Goal: Task Accomplishment & Management: Manage account settings

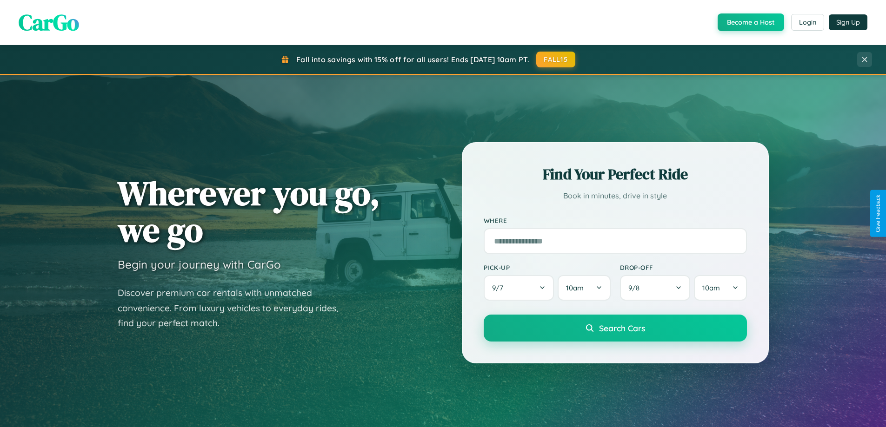
scroll to position [401, 0]
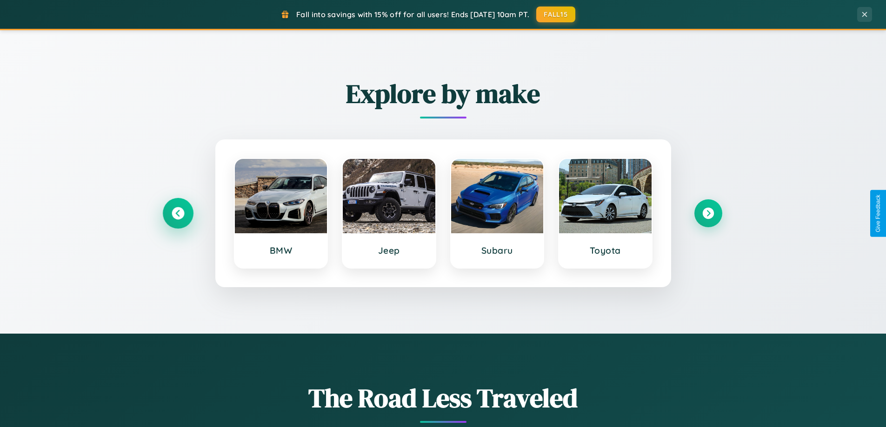
click at [178, 214] on icon at bounding box center [178, 213] width 13 height 13
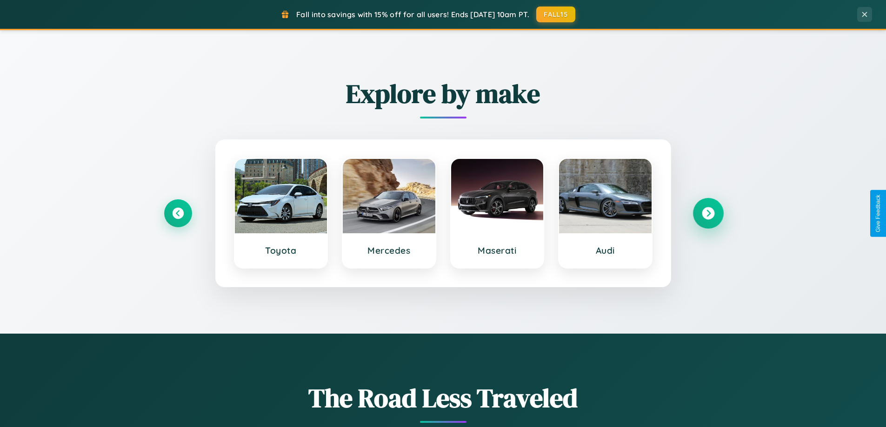
click at [708, 214] on icon at bounding box center [708, 213] width 13 height 13
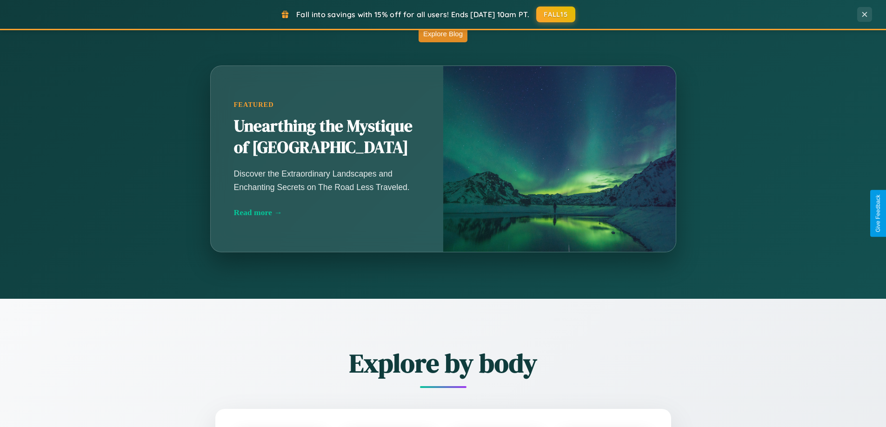
scroll to position [1790, 0]
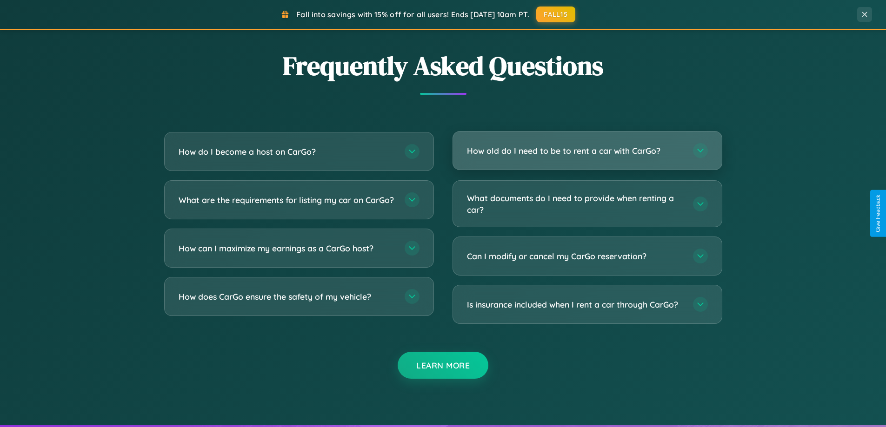
click at [587, 151] on h3 "How old do I need to be to rent a car with CarGo?" at bounding box center [575, 151] width 217 height 12
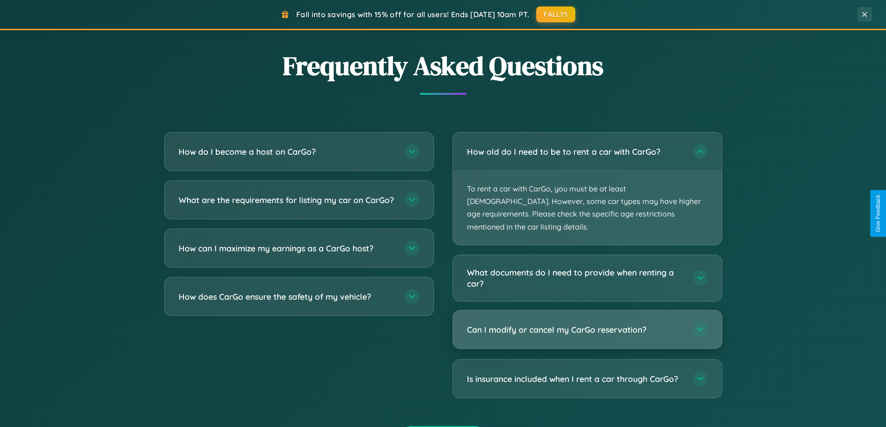
click at [587, 324] on h3 "Can I modify or cancel my CarGo reservation?" at bounding box center [575, 330] width 217 height 12
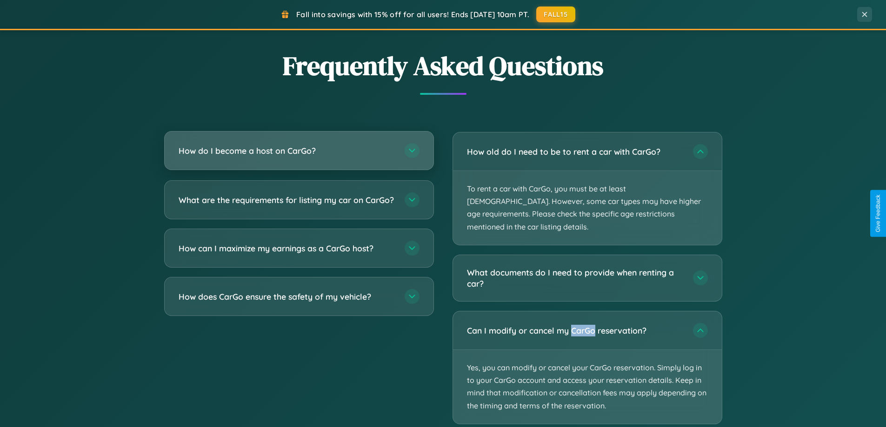
click at [299, 151] on h3 "How do I become a host on CarGo?" at bounding box center [287, 151] width 217 height 12
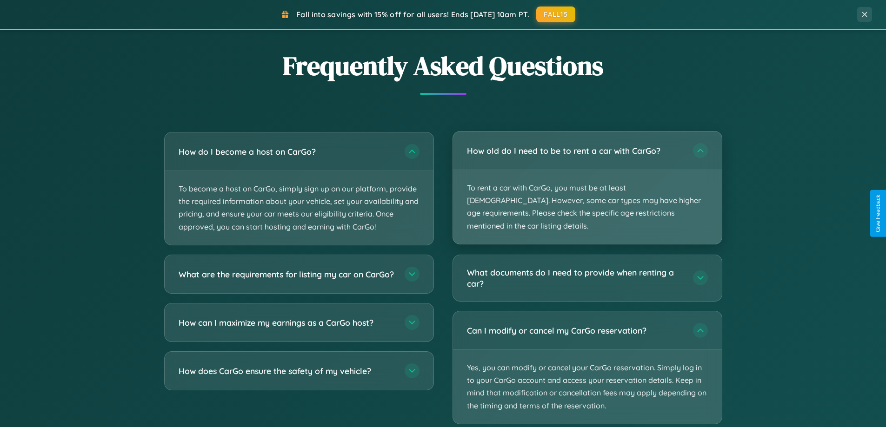
click at [587, 182] on p "To rent a car with CarGo, you must be at least [DEMOGRAPHIC_DATA]. However, som…" at bounding box center [587, 207] width 269 height 74
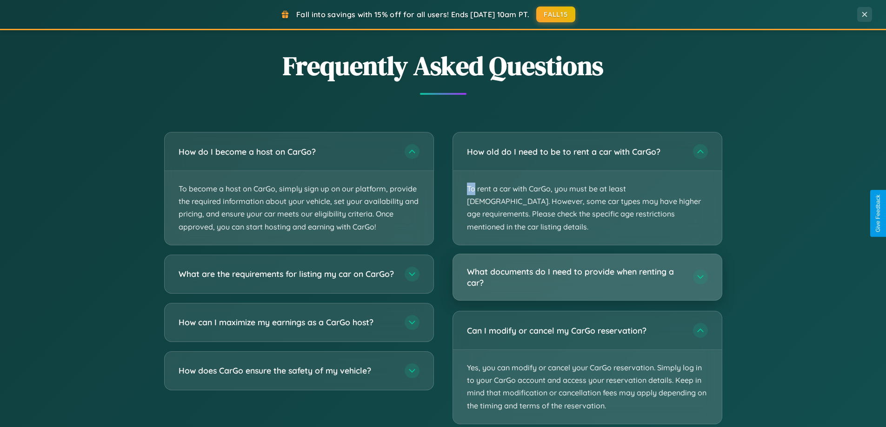
click at [587, 266] on h3 "What documents do I need to provide when renting a car?" at bounding box center [575, 277] width 217 height 23
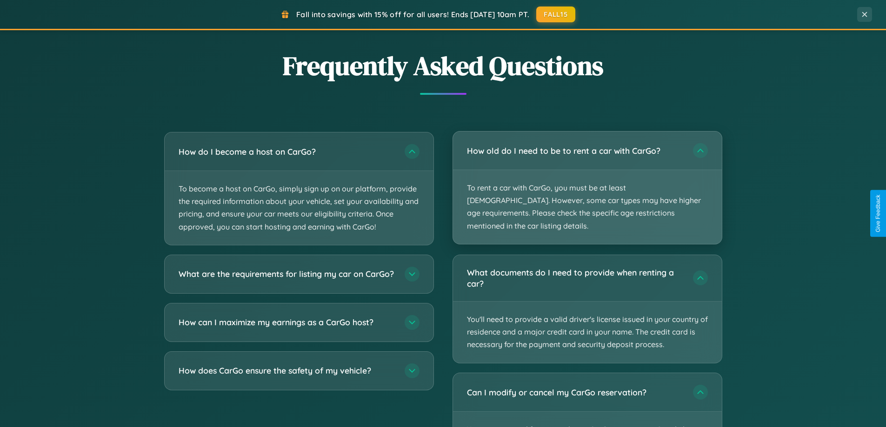
click at [587, 182] on p "To rent a car with CarGo, you must be at least [DEMOGRAPHIC_DATA]. However, som…" at bounding box center [587, 207] width 269 height 74
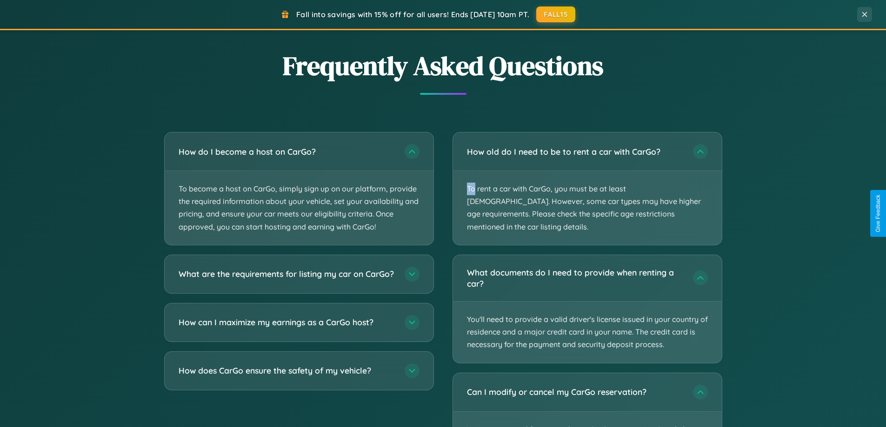
scroll to position [0, 0]
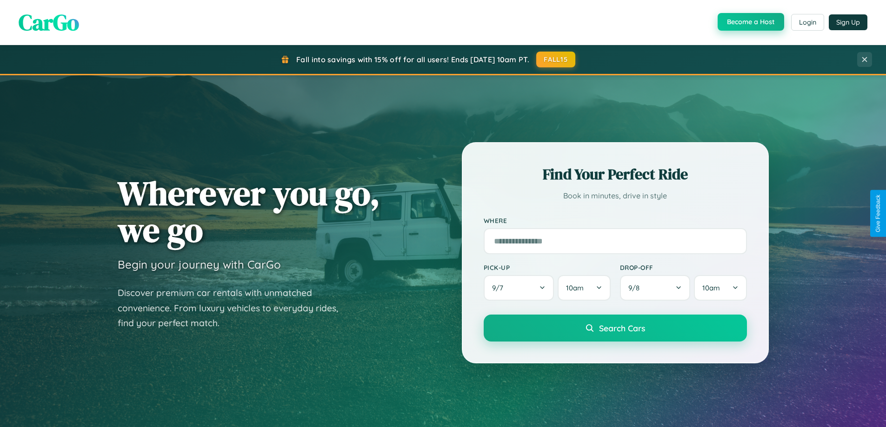
click at [750, 22] on button "Become a Host" at bounding box center [751, 22] width 67 height 18
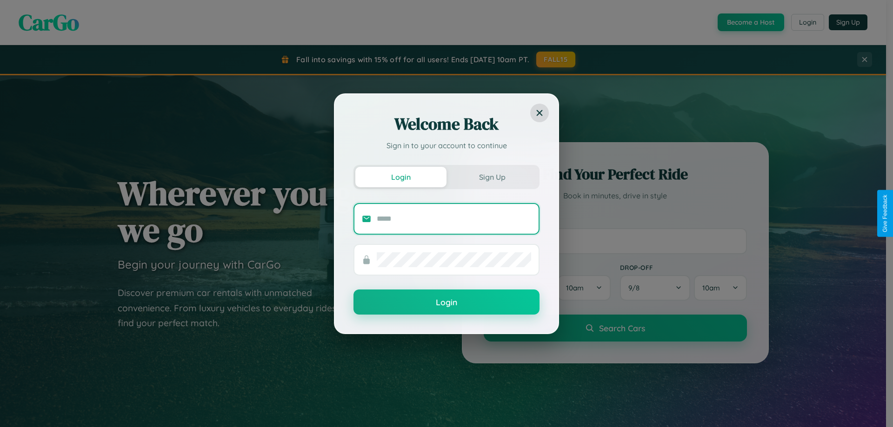
click at [454, 219] on input "text" at bounding box center [454, 219] width 154 height 15
type input "**********"
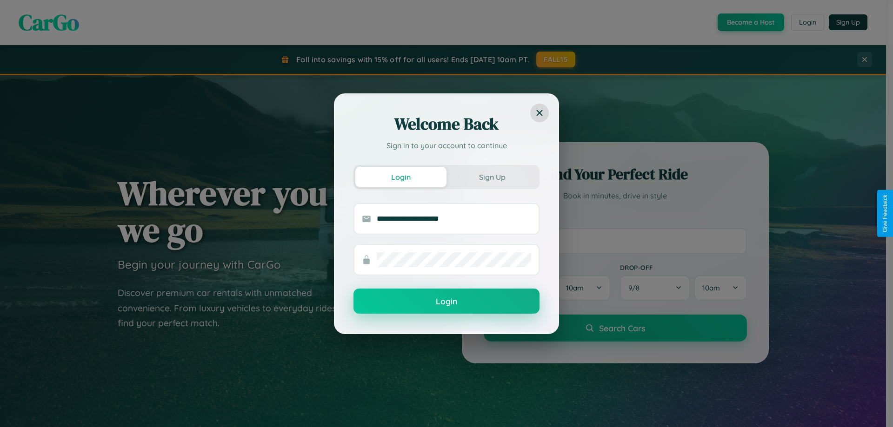
click at [447, 302] on button "Login" at bounding box center [447, 301] width 186 height 25
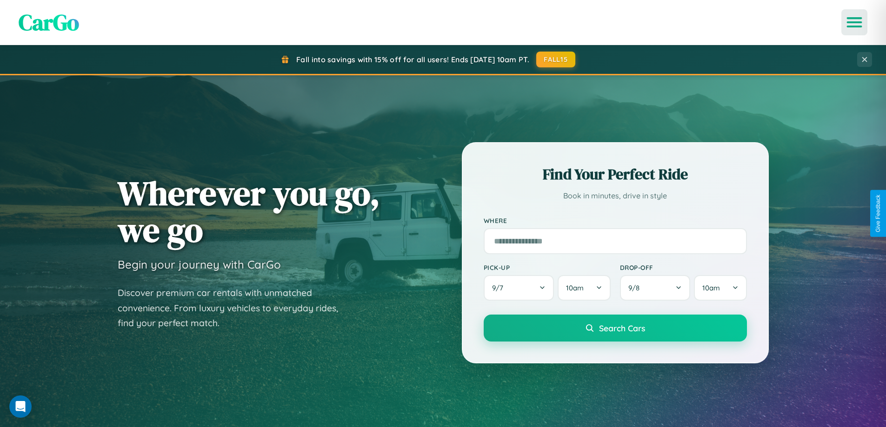
click at [854, 22] on icon "Open menu" at bounding box center [854, 22] width 13 height 8
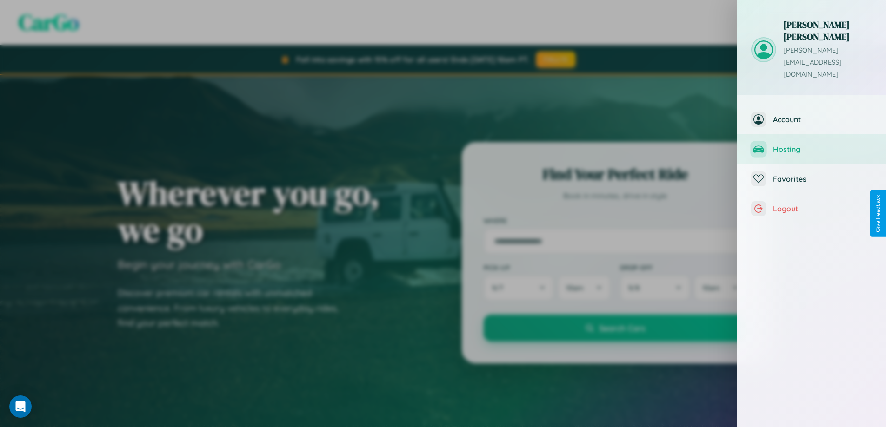
click at [812, 145] on span "Hosting" at bounding box center [822, 149] width 99 height 9
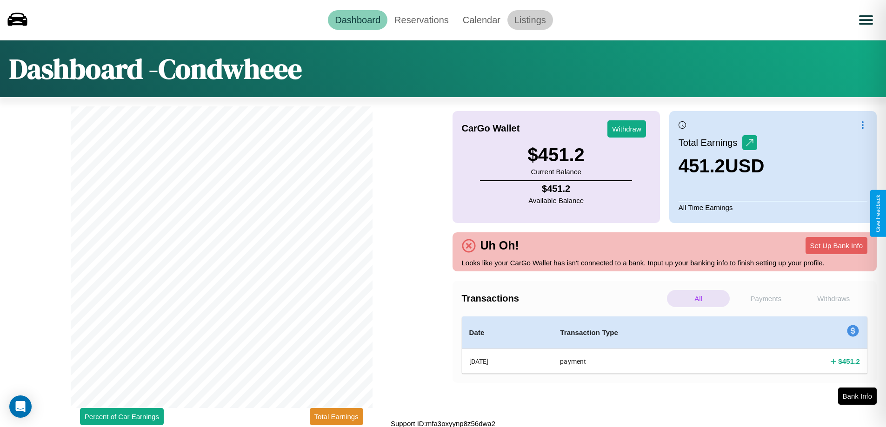
click at [530, 20] on link "Listings" at bounding box center [530, 20] width 46 height 20
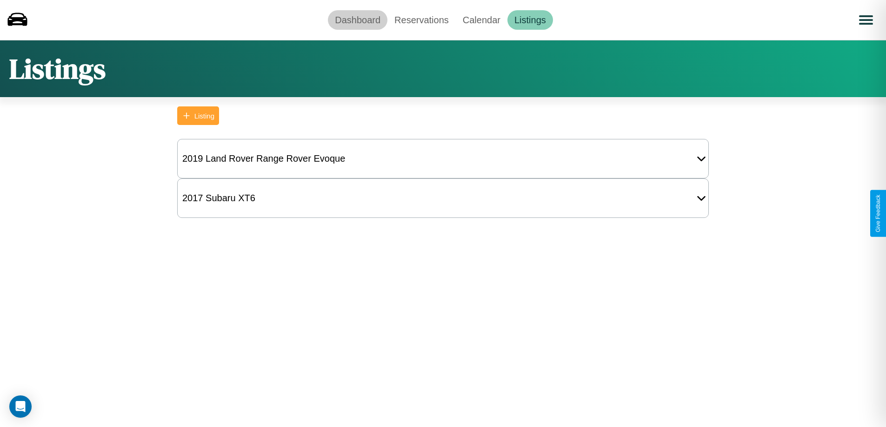
click at [358, 20] on link "Dashboard" at bounding box center [358, 20] width 60 height 20
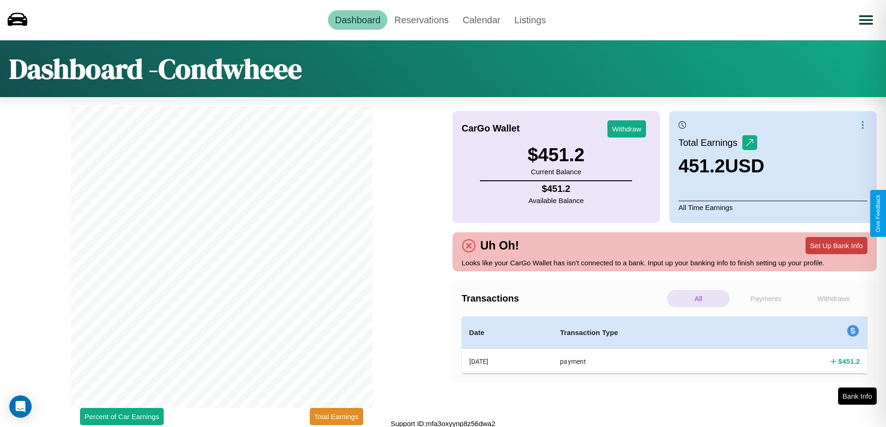
click at [836, 246] on button "Set Up Bank Info" at bounding box center [837, 245] width 62 height 17
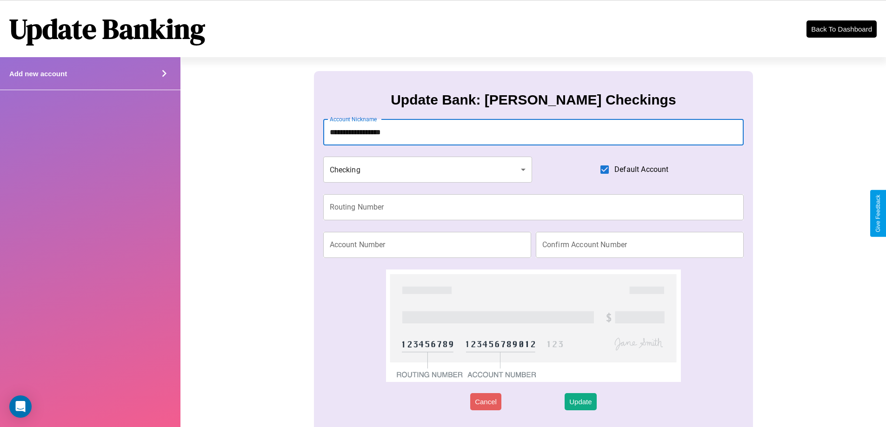
type input "**********"
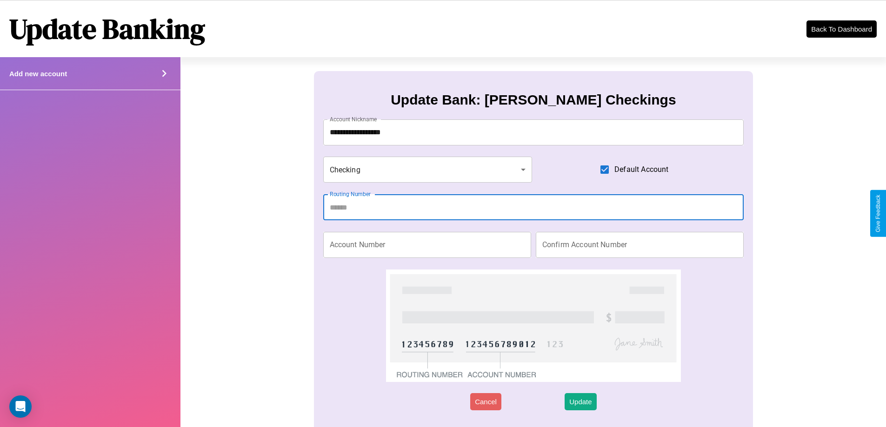
click at [533, 207] on input "Routing Number" at bounding box center [533, 207] width 421 height 26
type input "*********"
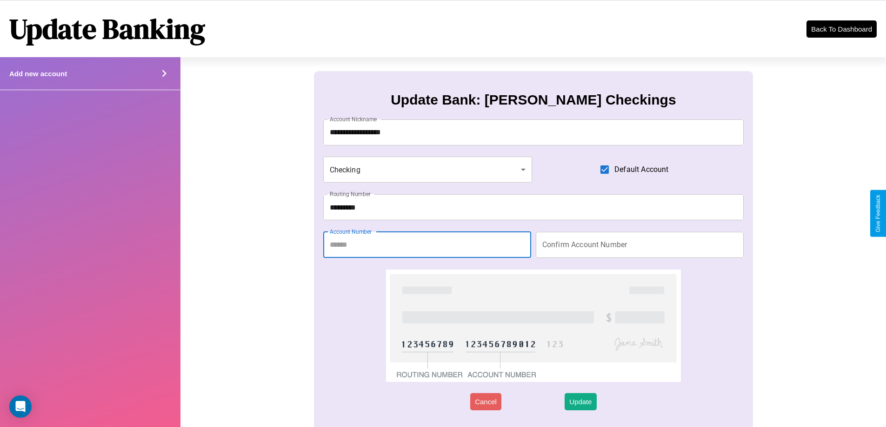
click at [427, 245] on input "Account Number" at bounding box center [427, 245] width 208 height 26
type input "********"
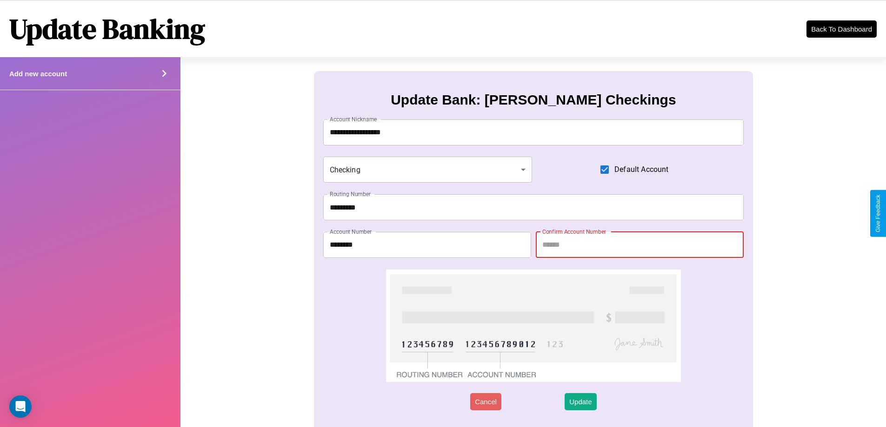
click at [640, 245] on input "Confirm Account Number" at bounding box center [640, 245] width 208 height 26
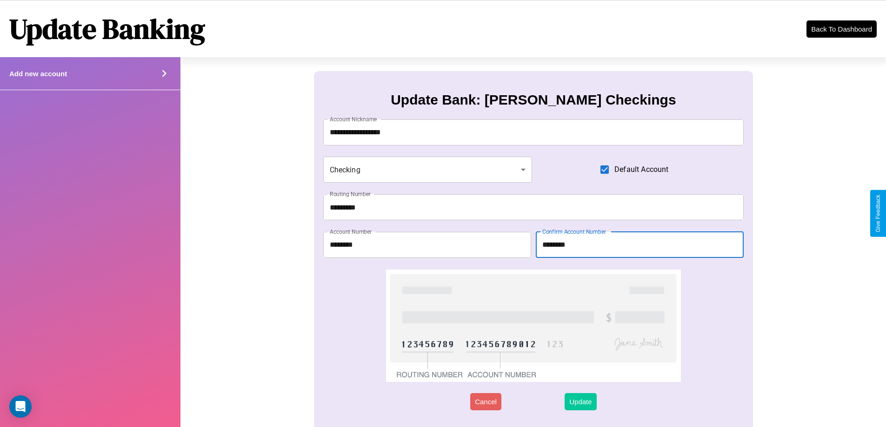
type input "********"
click at [581, 402] on button "Update" at bounding box center [581, 402] width 32 height 17
